Goal: Information Seeking & Learning: Learn about a topic

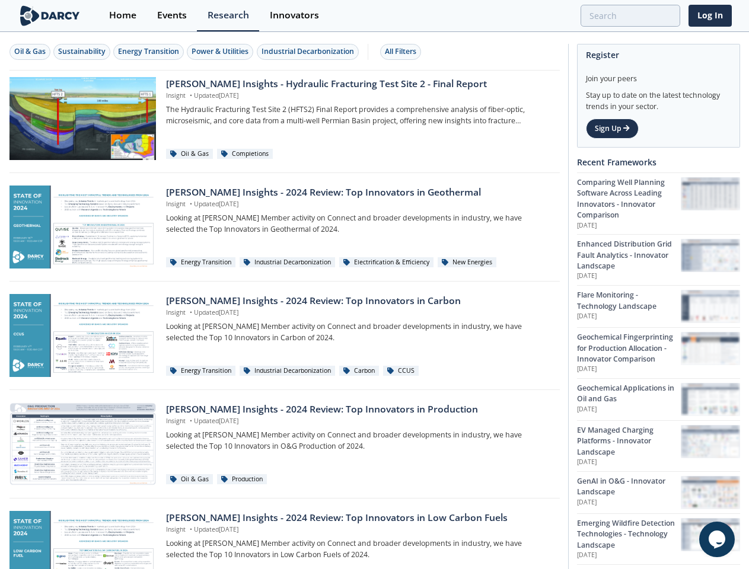
click at [30, 52] on div "Oil & Gas" at bounding box center [29, 51] width 31 height 11
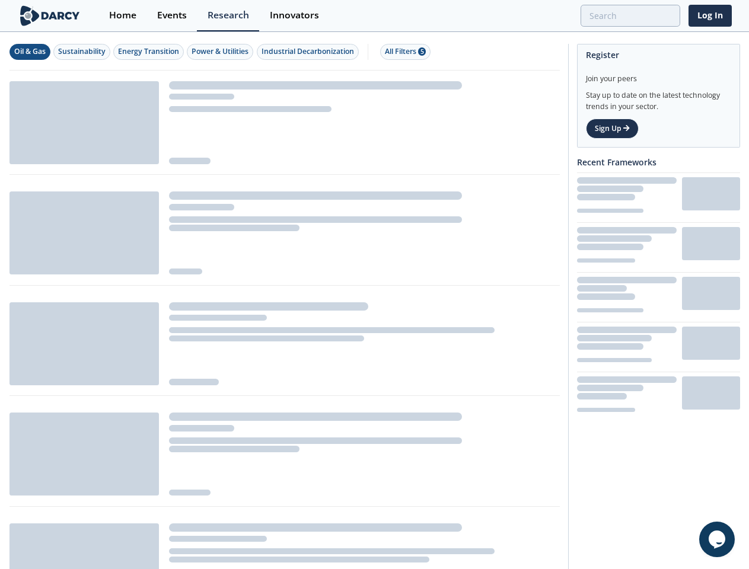
click at [82, 52] on div "Sustainability" at bounding box center [81, 51] width 47 height 11
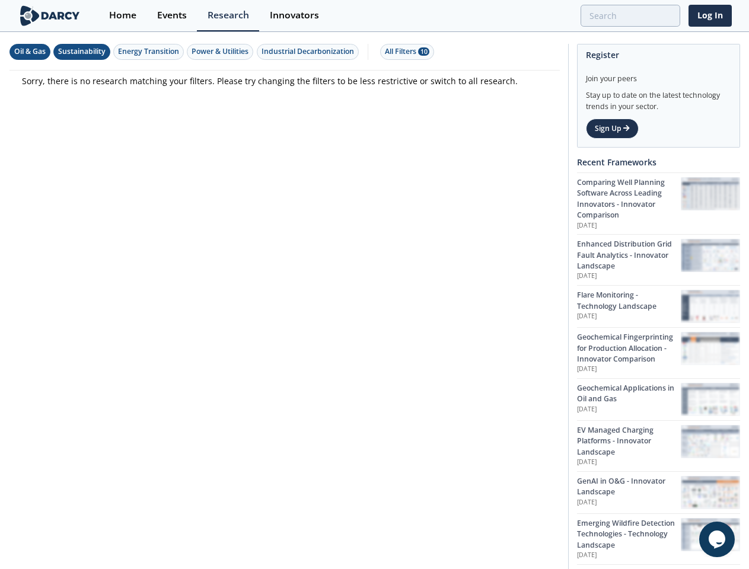
click at [149, 52] on div "Energy Transition" at bounding box center [148, 51] width 61 height 11
click at [222, 52] on div "Power & Utilities" at bounding box center [220, 51] width 57 height 11
